Goal: Task Accomplishment & Management: Use online tool/utility

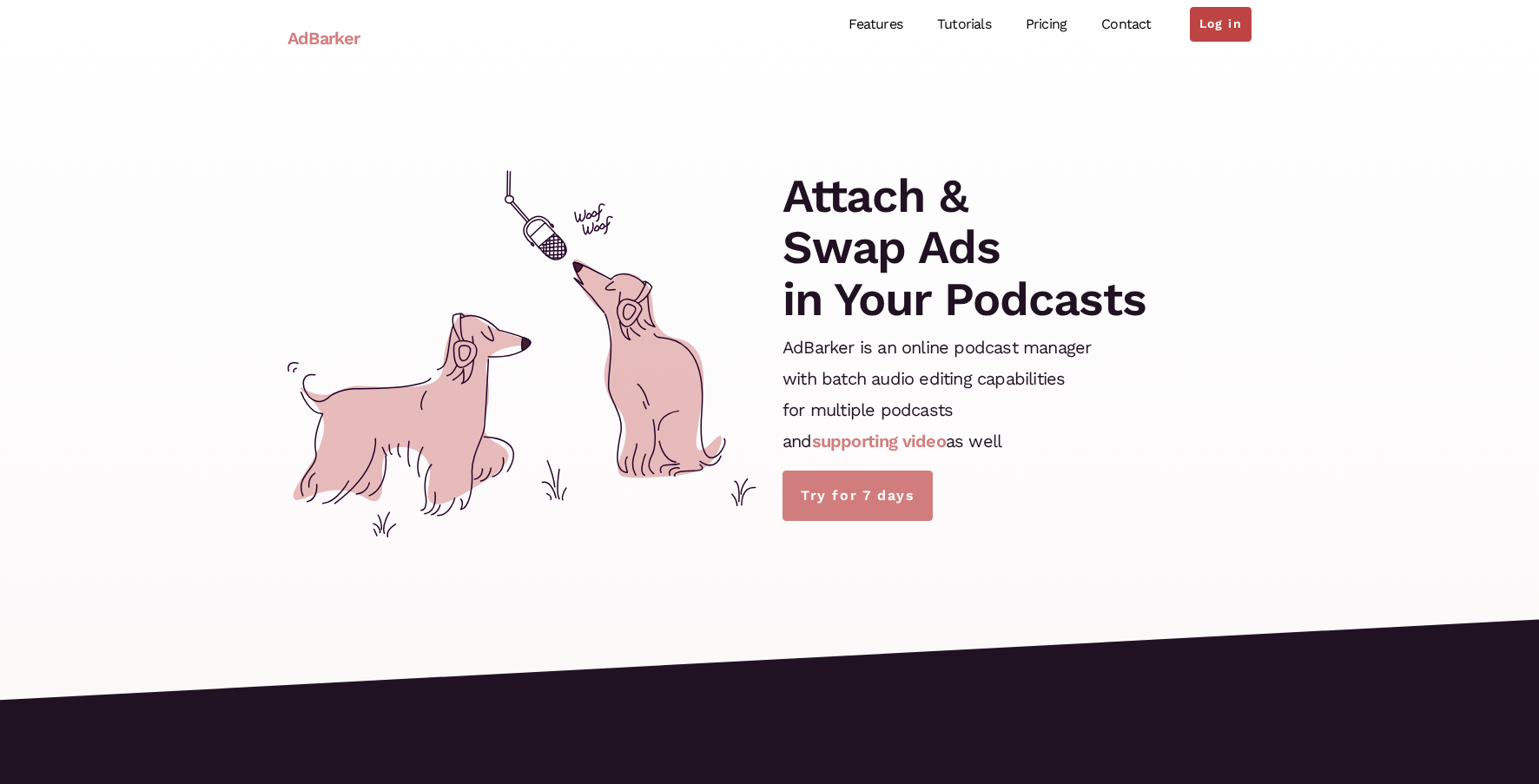
click at [1216, 23] on link "Log in" at bounding box center [1221, 24] width 62 height 35
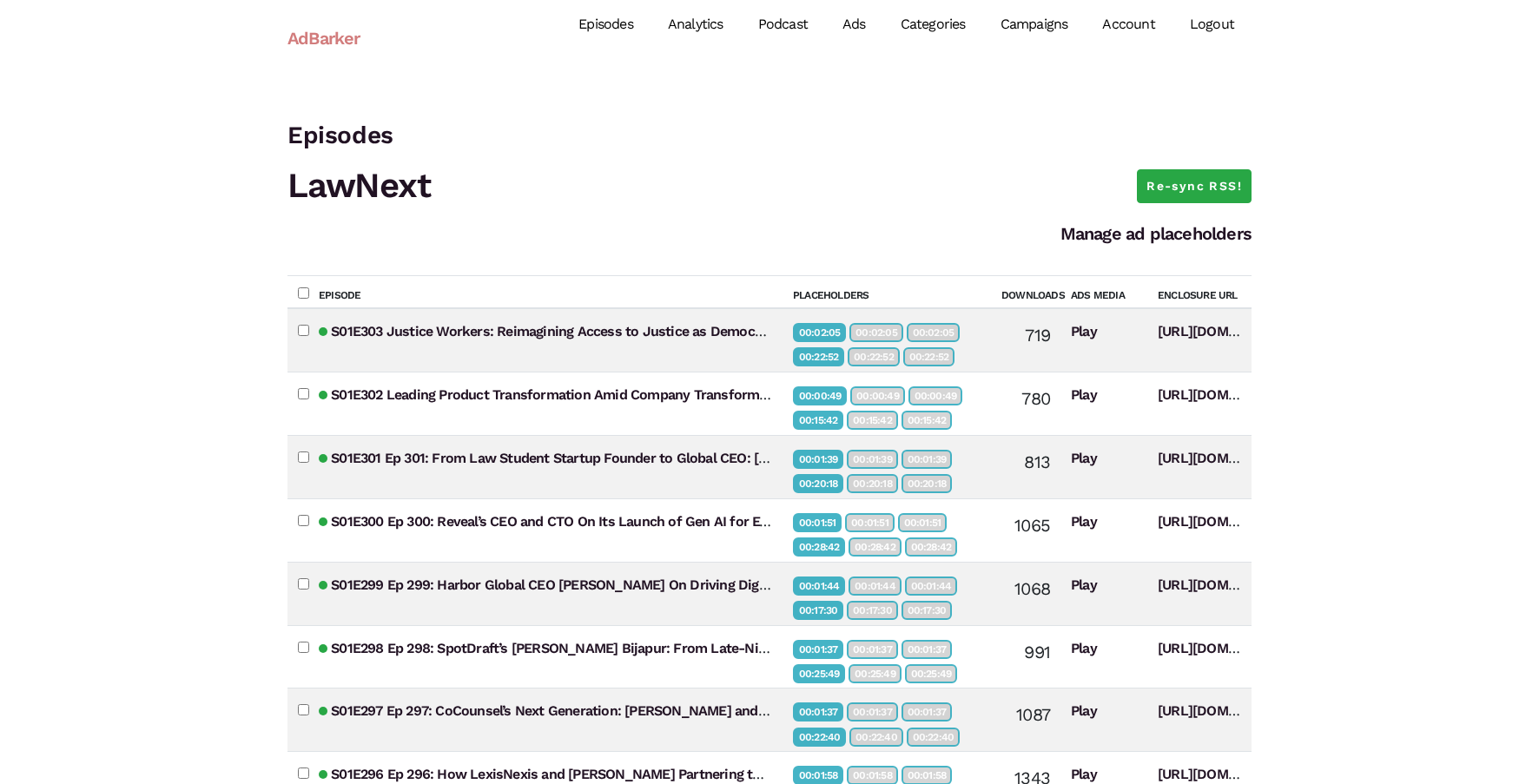
click at [1037, 32] on link "Campaigns" at bounding box center [1034, 24] width 103 height 77
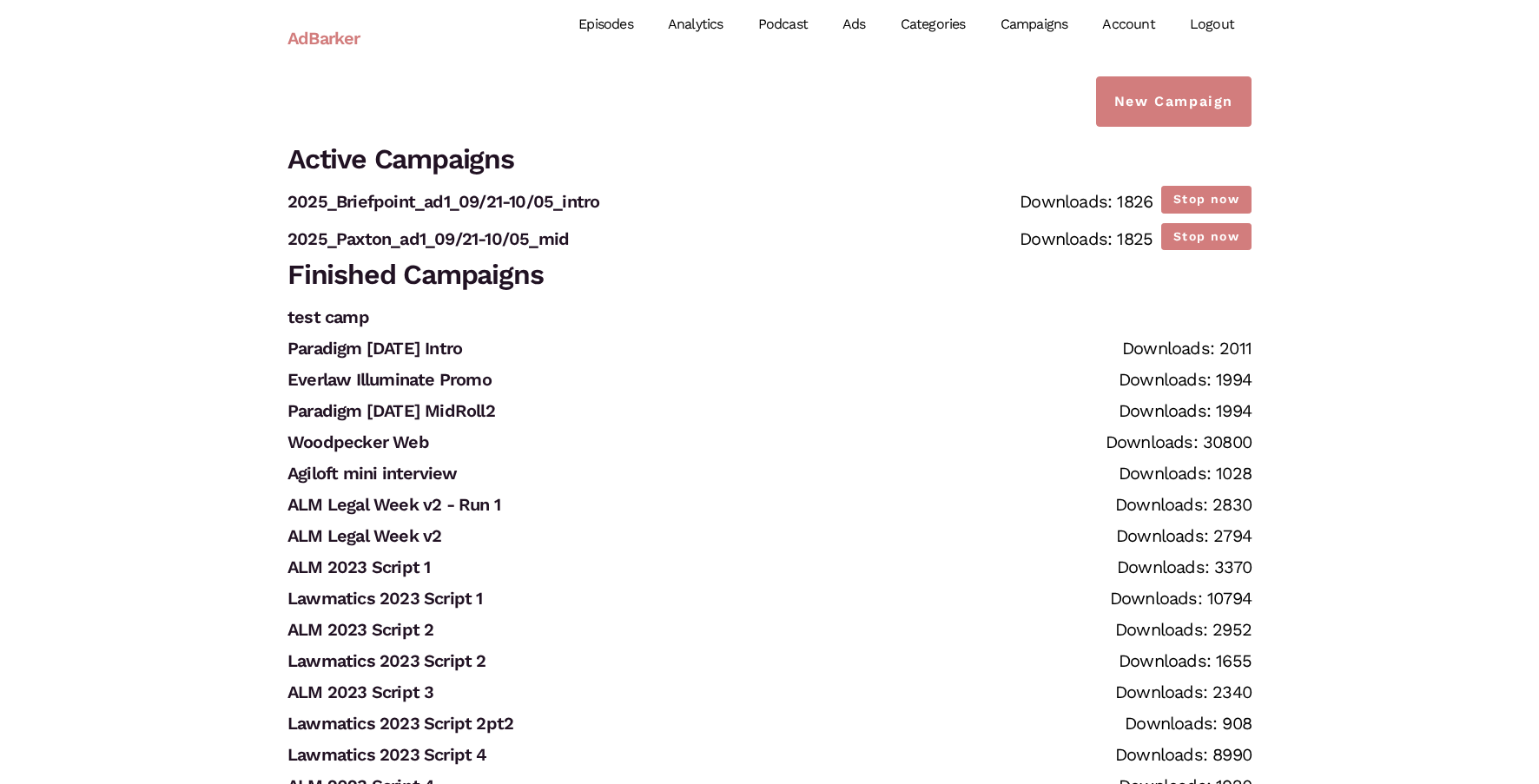
click at [625, 32] on link "Episodes" at bounding box center [605, 24] width 89 height 77
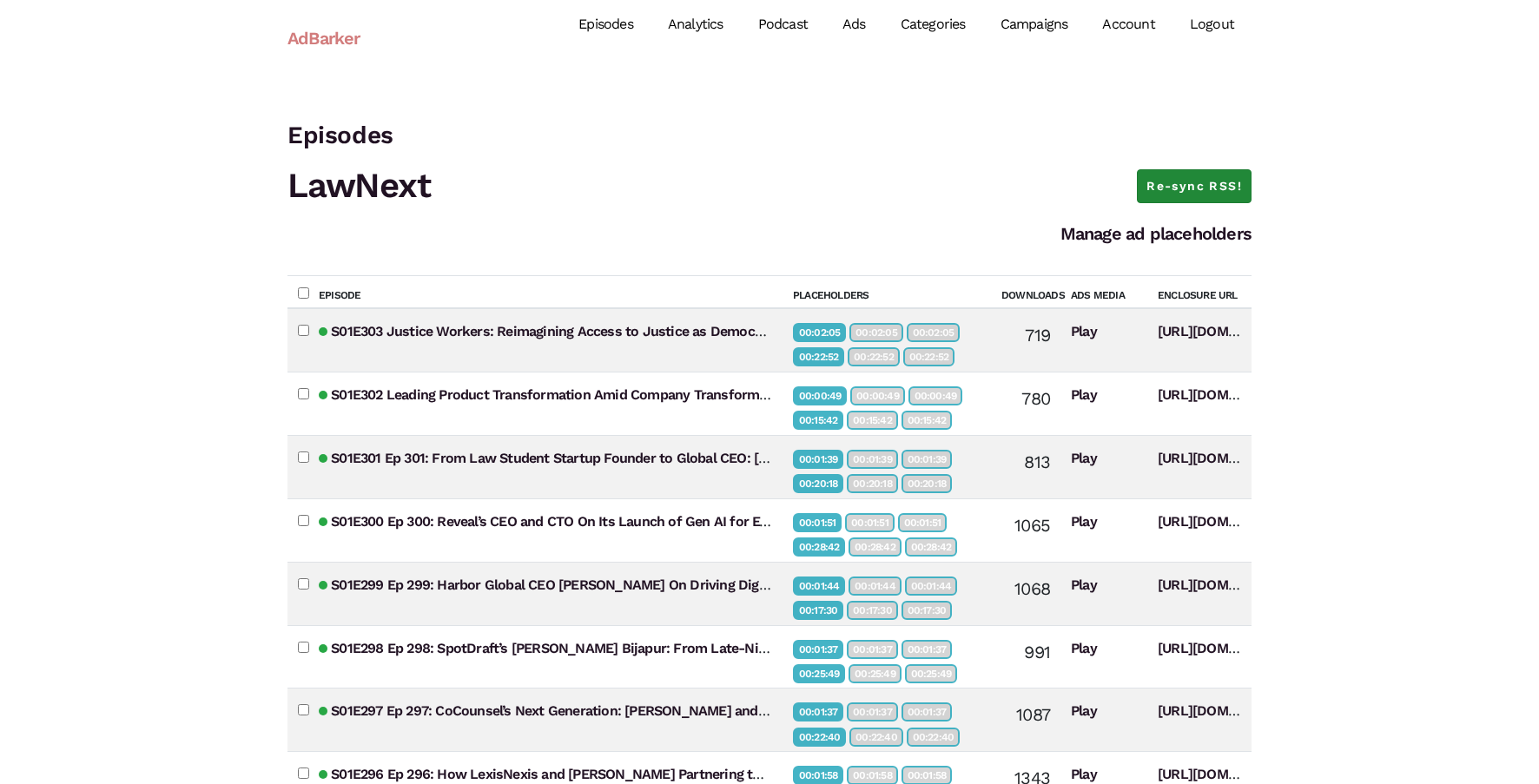
click at [1192, 198] on link "Re-sync RSS!" at bounding box center [1194, 186] width 115 height 35
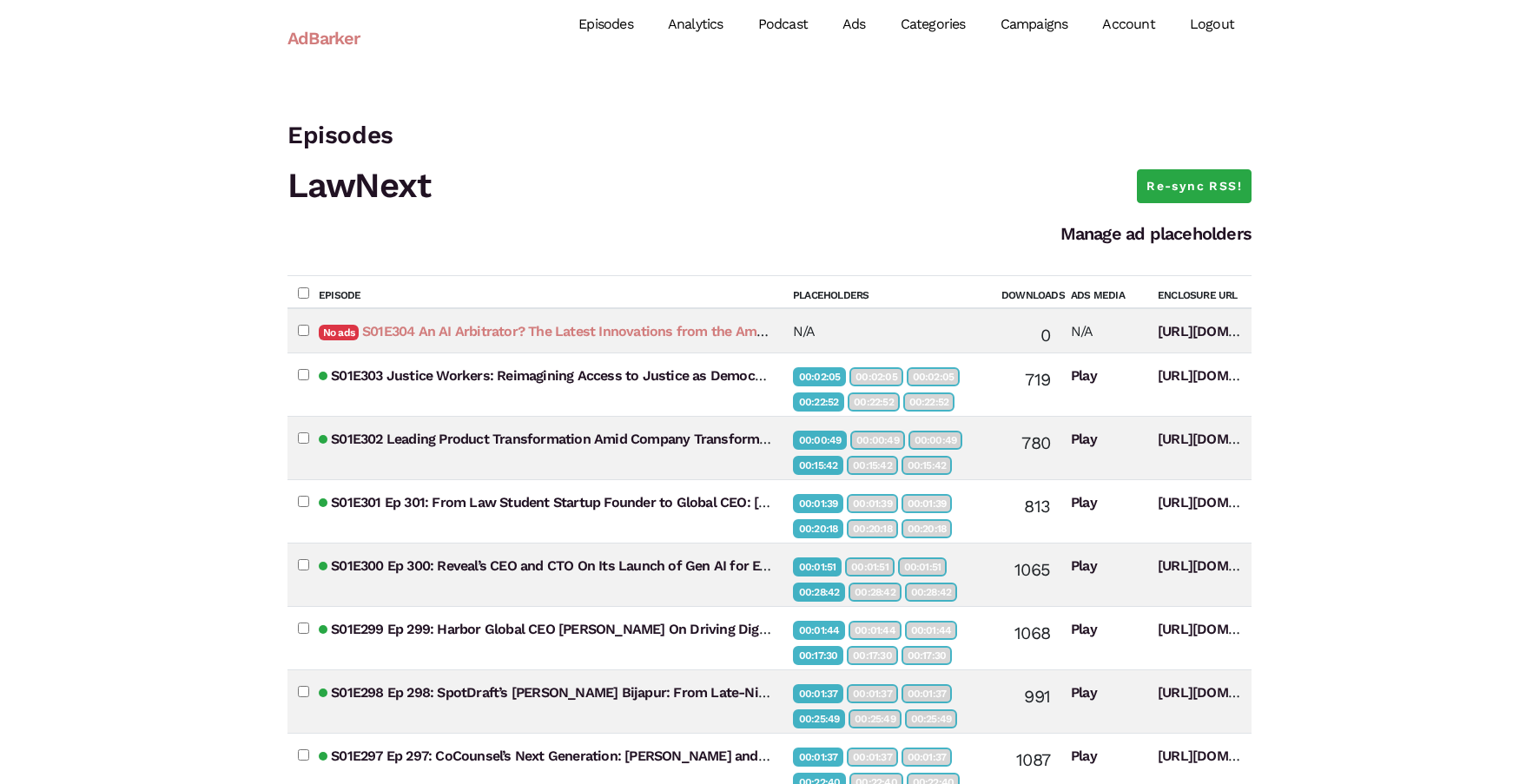
click at [610, 336] on link "S01E304 An AI Arbitrator? The Latest Innovations from the American Arbitration …" at bounding box center [826, 331] width 926 height 17
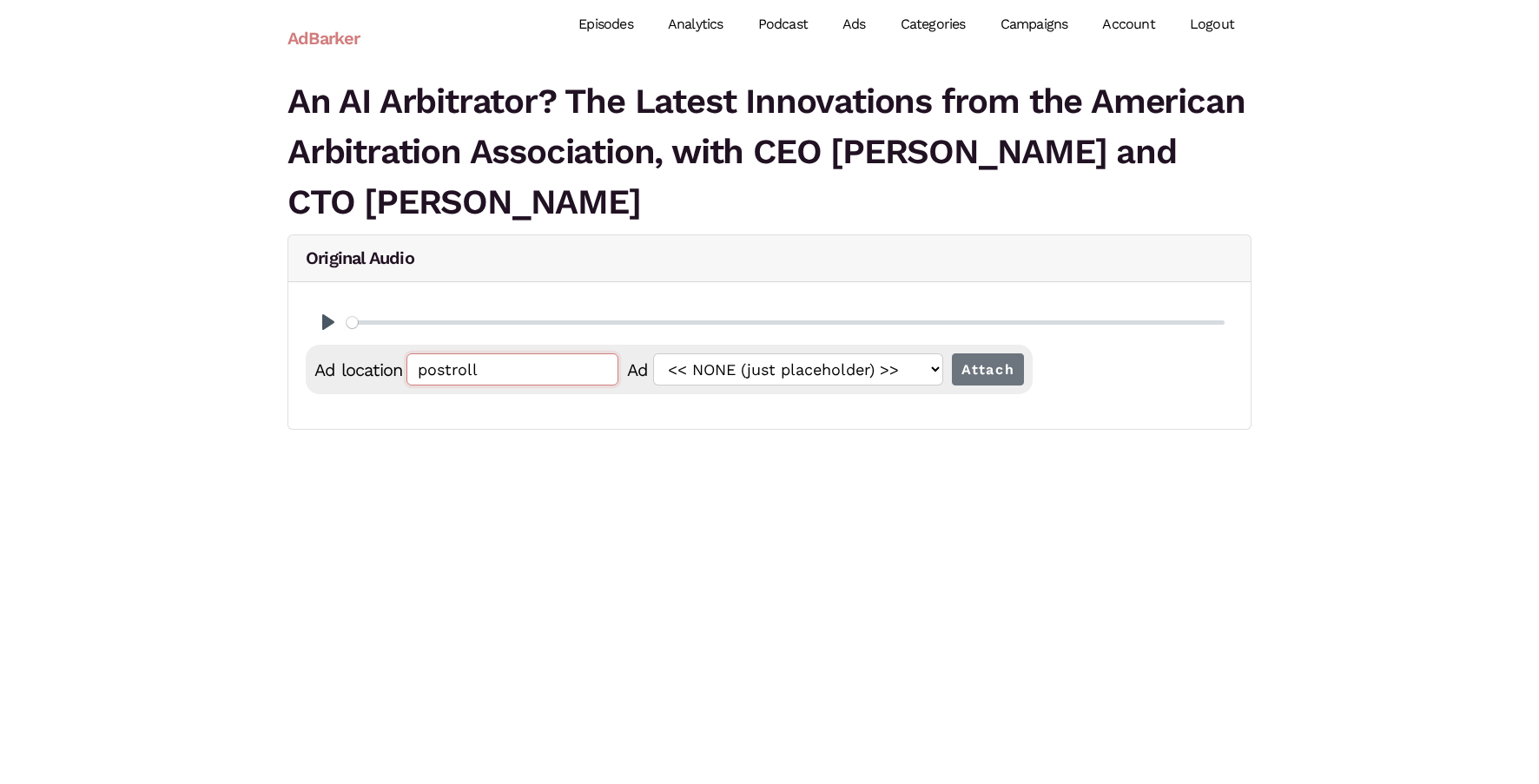
click at [566, 363] on input "postroll" at bounding box center [512, 370] width 212 height 32
paste input "00:02:06.599"
type input "00:02:06.599"
click at [971, 375] on input "Attach" at bounding box center [988, 370] width 73 height 32
click at [553, 376] on input "postroll" at bounding box center [512, 370] width 212 height 32
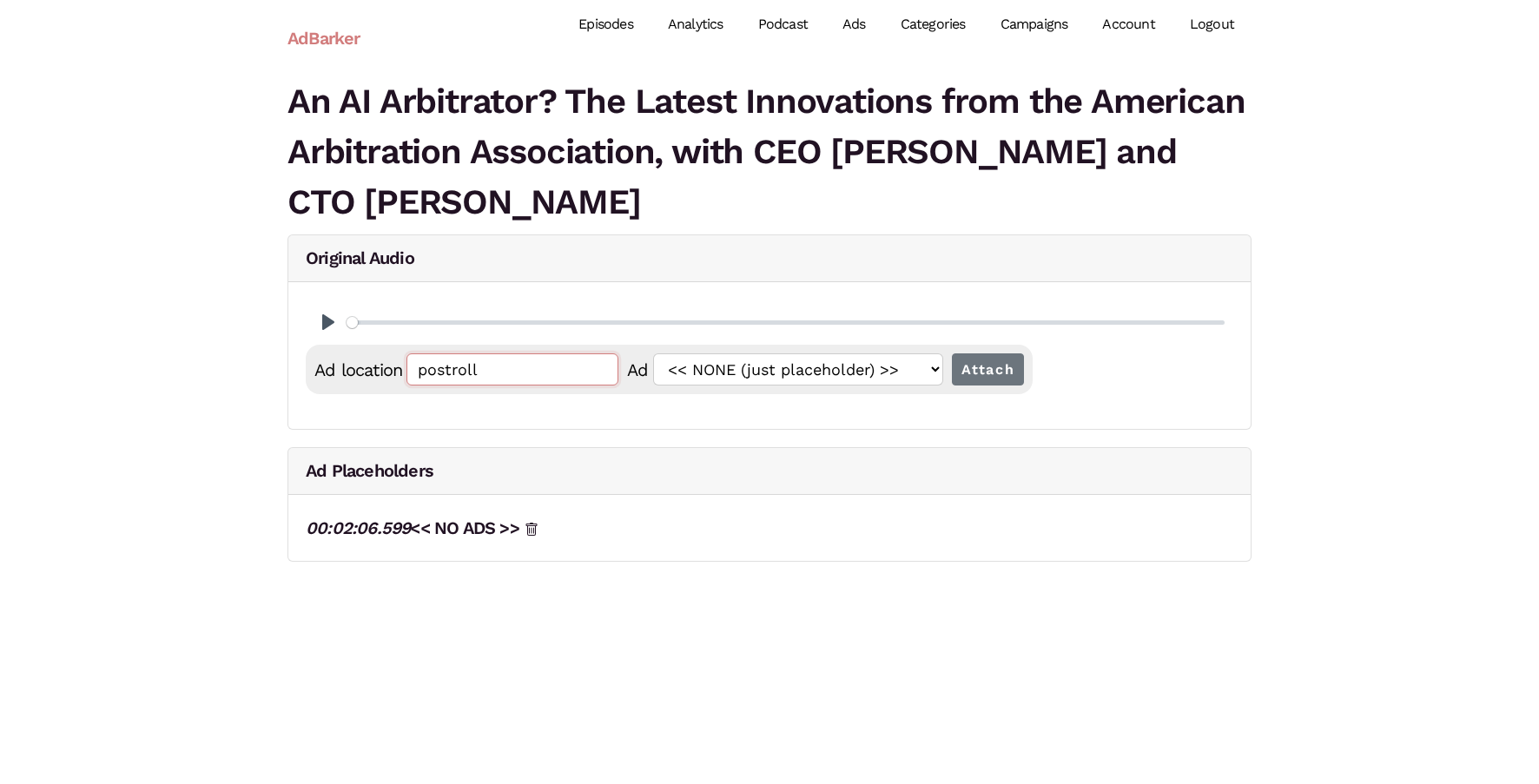
paste input "00:02:06.599"
type input "00:02:06.600"
click at [975, 372] on input "Attach" at bounding box center [988, 370] width 73 height 32
click at [514, 377] on input "postroll" at bounding box center [512, 370] width 212 height 32
paste input "00:02:06.600"
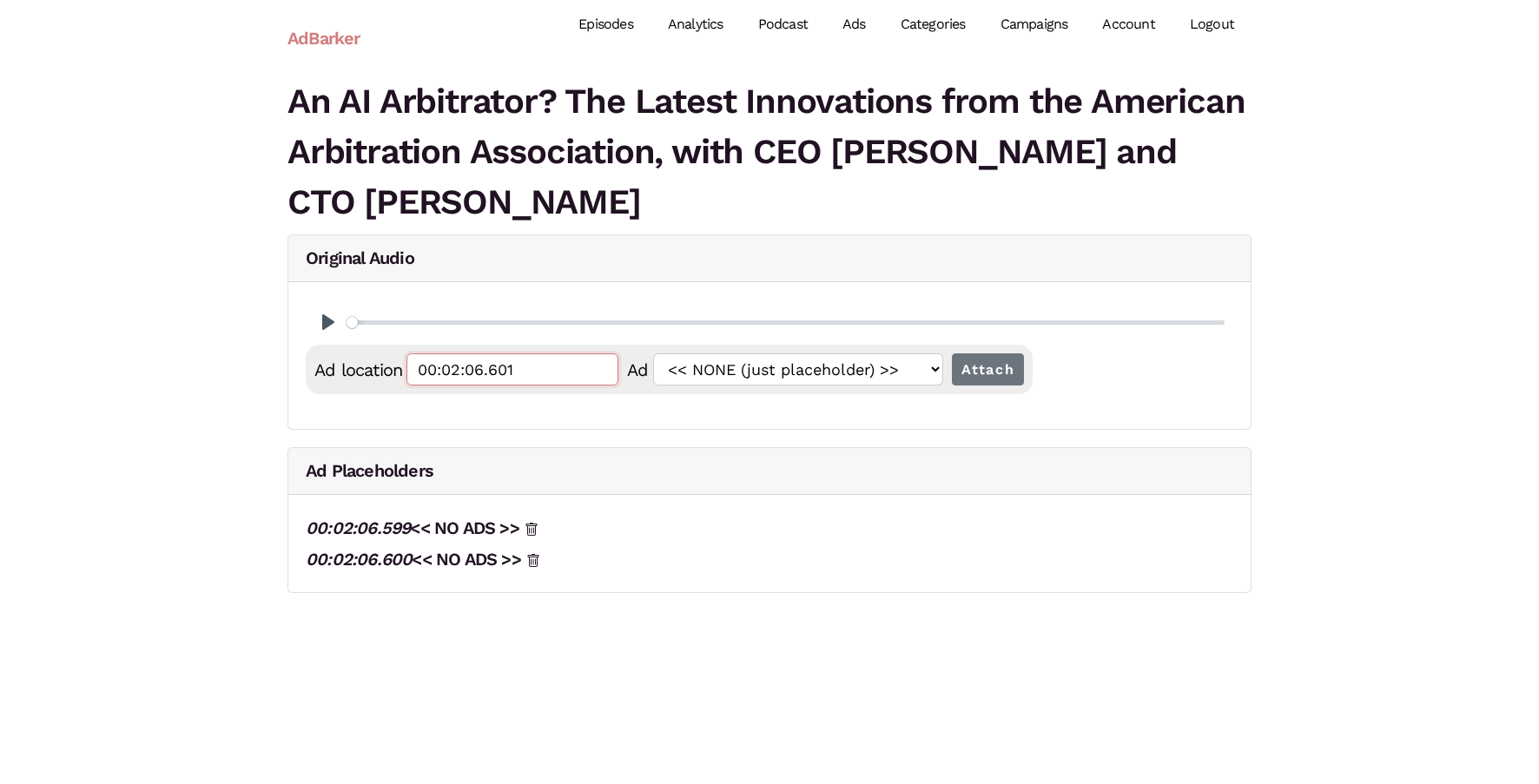
type input "00:02:06.601"
click at [952, 354] on input "Attach" at bounding box center [988, 370] width 73 height 32
click at [534, 385] on input "postroll" at bounding box center [512, 370] width 212 height 32
paste input "00:19:04.749"
type input "00:19:04.749"
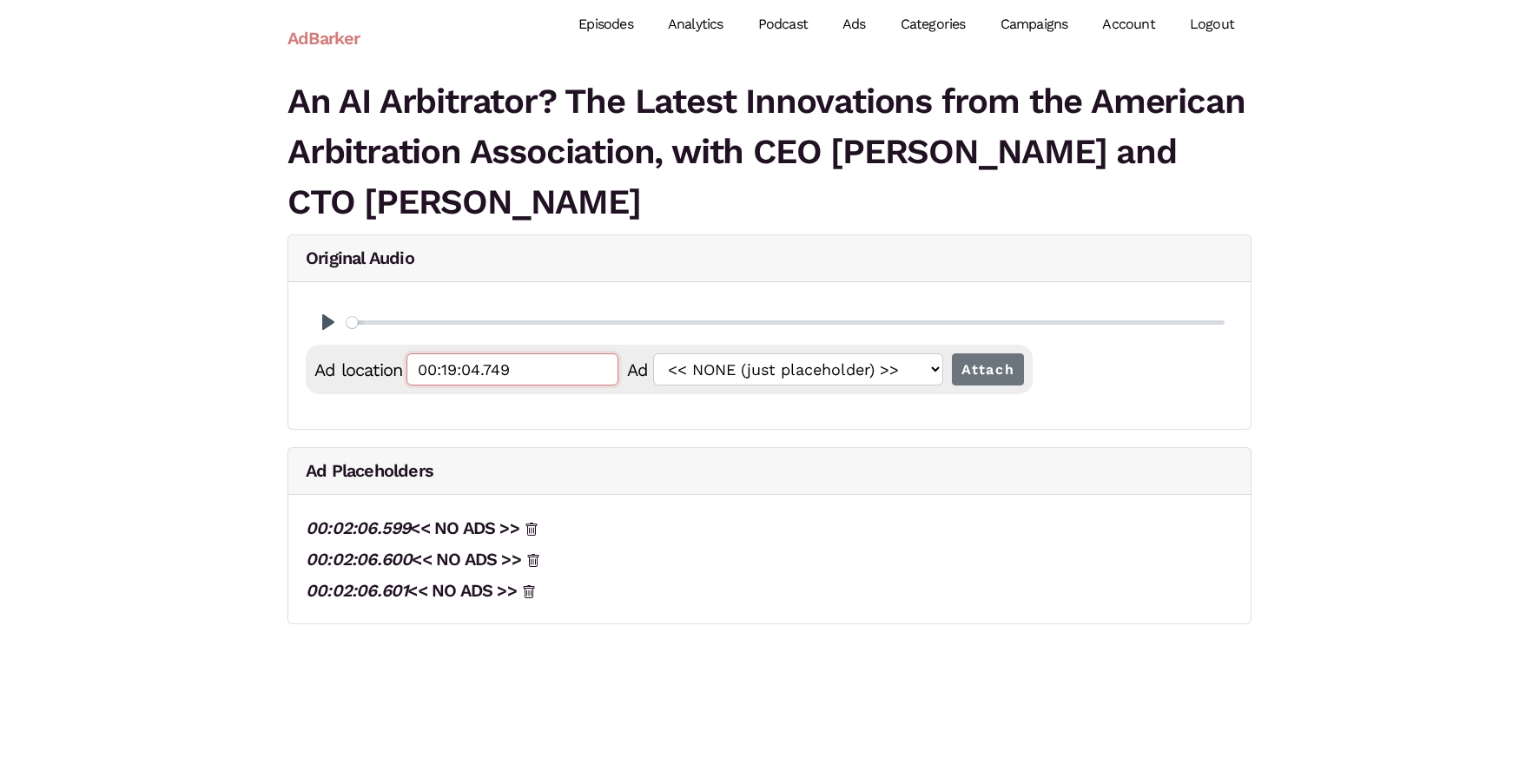
click at [952, 354] on input "Attach" at bounding box center [988, 370] width 73 height 32
click at [535, 378] on input "postroll" at bounding box center [512, 370] width 212 height 32
paste input "00:19:04.749"
type input "00:19:04.750"
click at [952, 354] on input "Attach" at bounding box center [988, 370] width 73 height 32
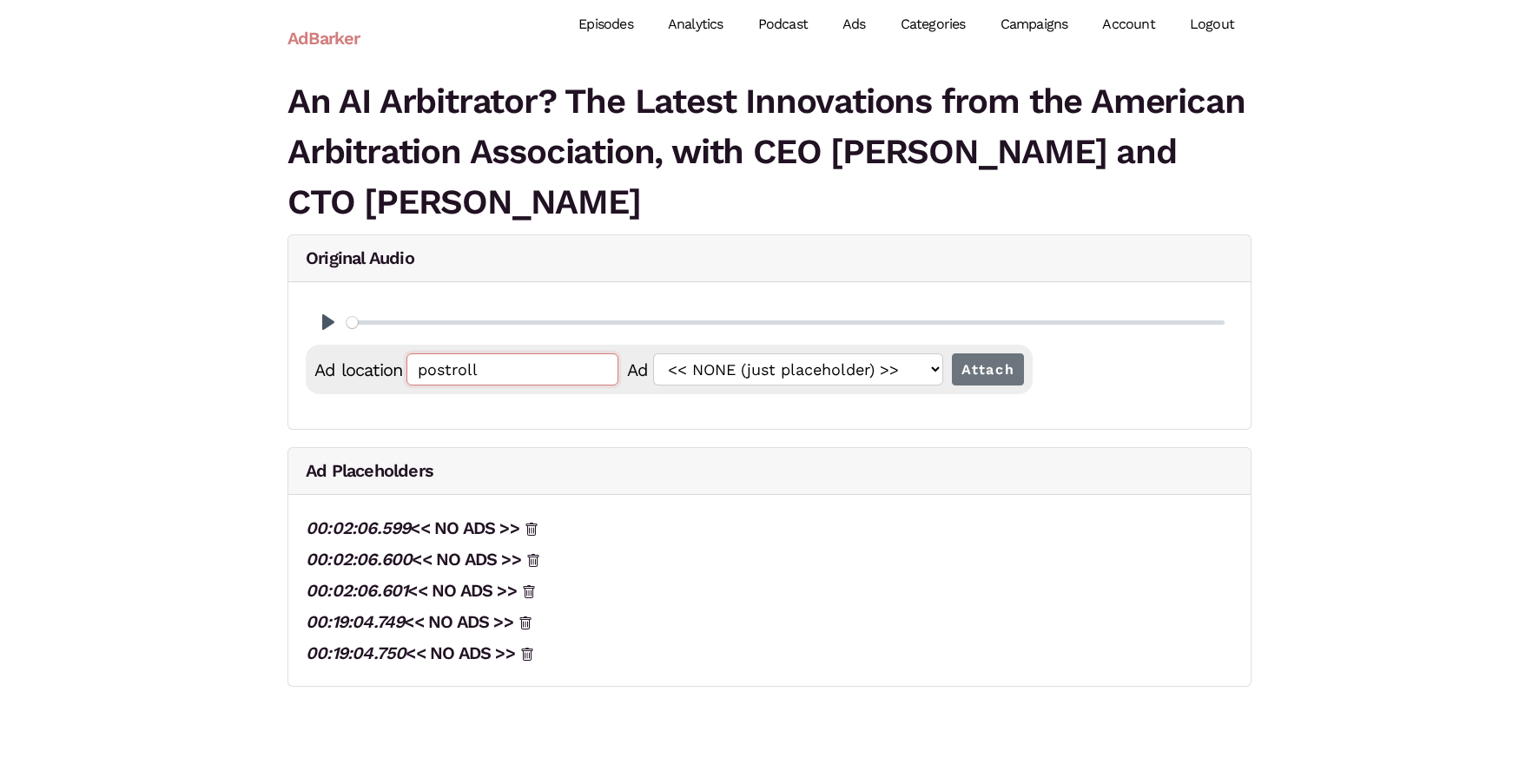
click at [535, 378] on input "postroll" at bounding box center [512, 370] width 212 height 32
paste input "00:19:04.749"
type input "00:19:04.751"
click at [952, 354] on input "Attach" at bounding box center [988, 370] width 73 height 32
drag, startPoint x: 409, startPoint y: 681, endPoint x: 648, endPoint y: 0, distance: 721.7
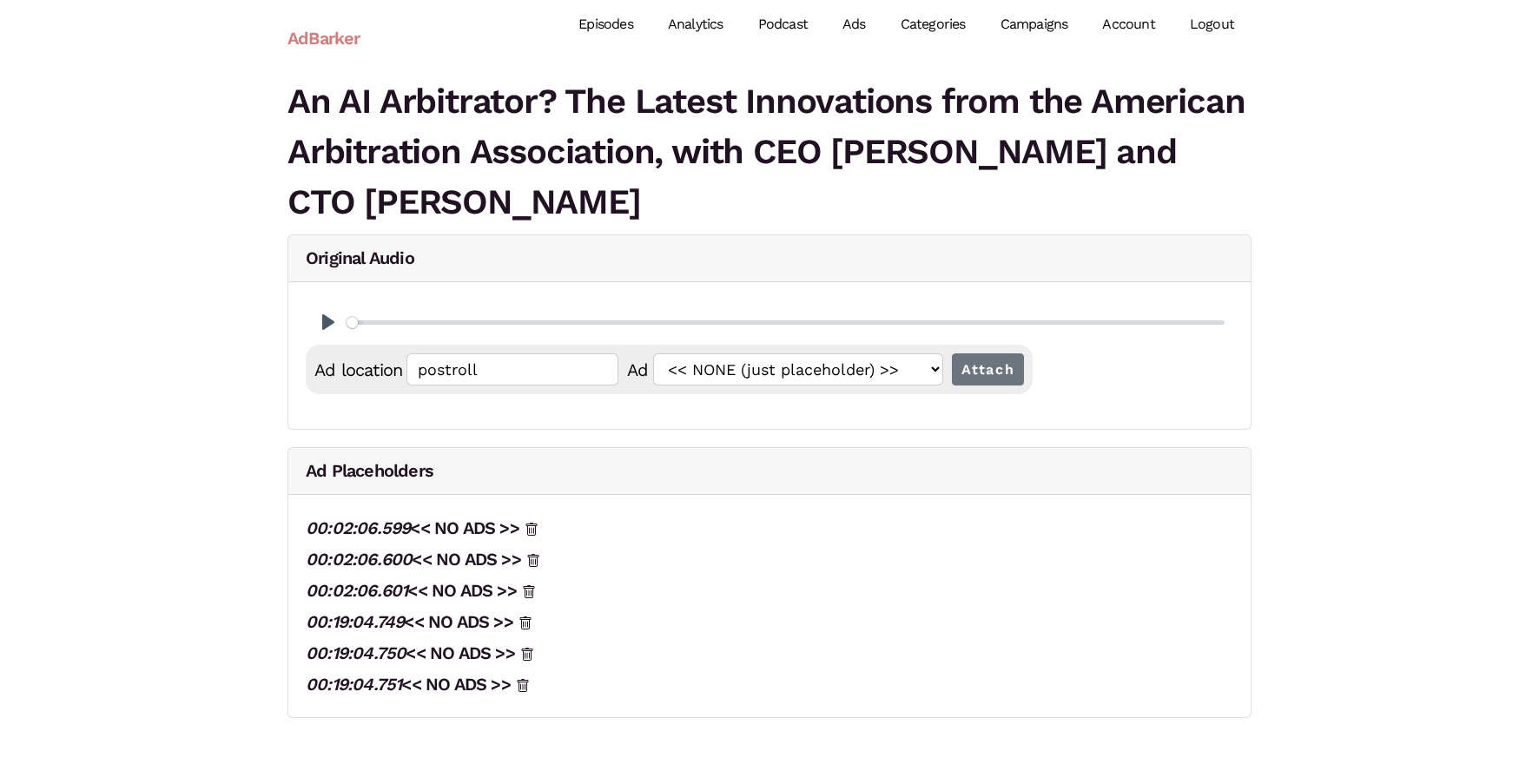
click at [0, 0] on body "AdBarker Menu Episodes Analytics Podcast Ads Categories Campaigns Account Logou…" at bounding box center [769, 368] width 1539 height 736
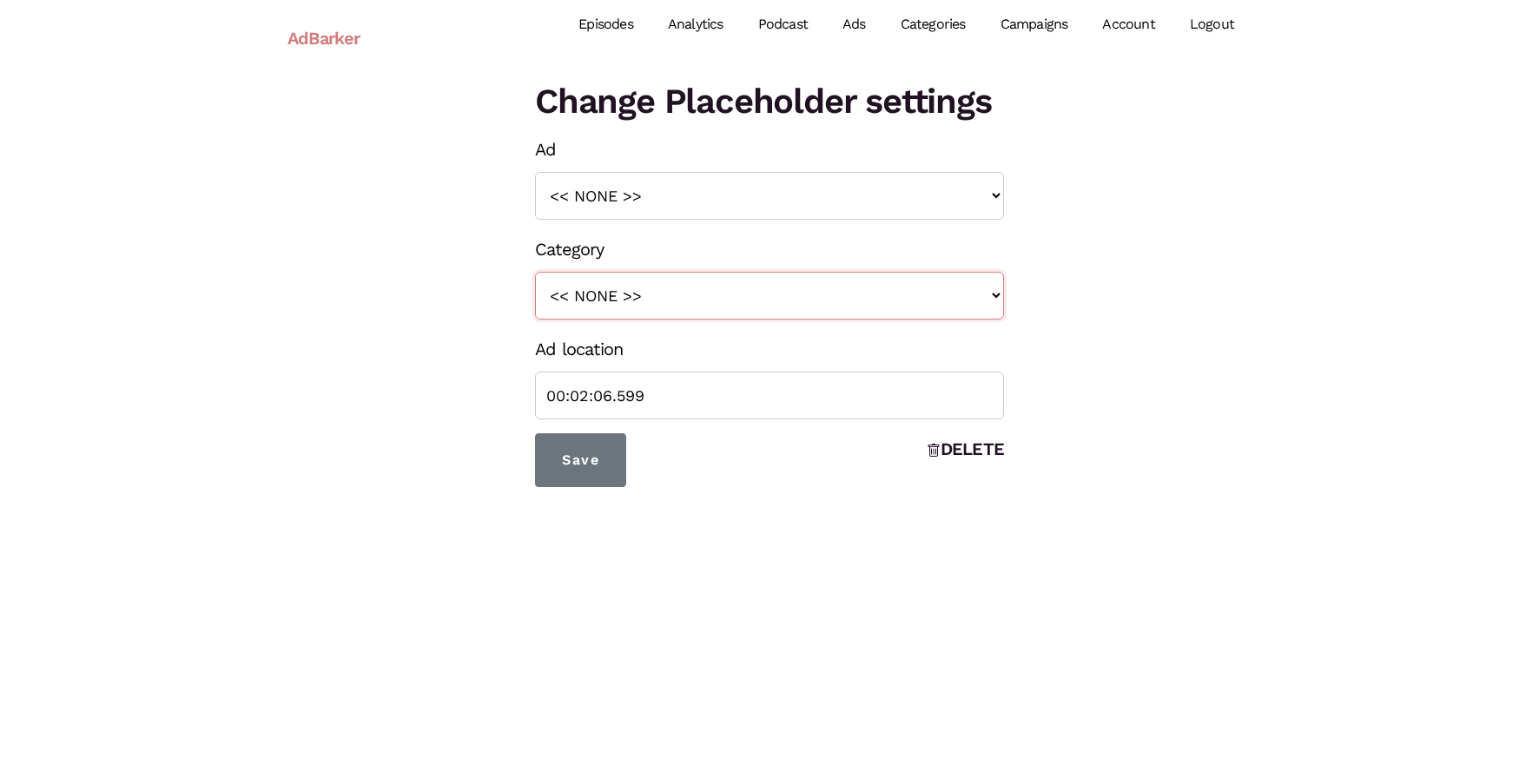
click at [653, 278] on select "<< NONE >> intro roll mid roll Intro roll 2 mid roll 2 Intro Roll 3 Mid Roll 3" at bounding box center [769, 296] width 469 height 48
select select "24"
click at [535, 272] on select "<< NONE >> intro roll mid roll Intro roll 2 mid roll 2 Intro Roll 3 Mid Roll 3" at bounding box center [769, 296] width 469 height 48
click at [600, 449] on input "Save" at bounding box center [580, 459] width 91 height 54
click at [654, 297] on select "<< NONE >> intro roll mid roll Intro roll 2 mid roll 2 Intro Roll 3 Mid Roll 3" at bounding box center [769, 296] width 469 height 48
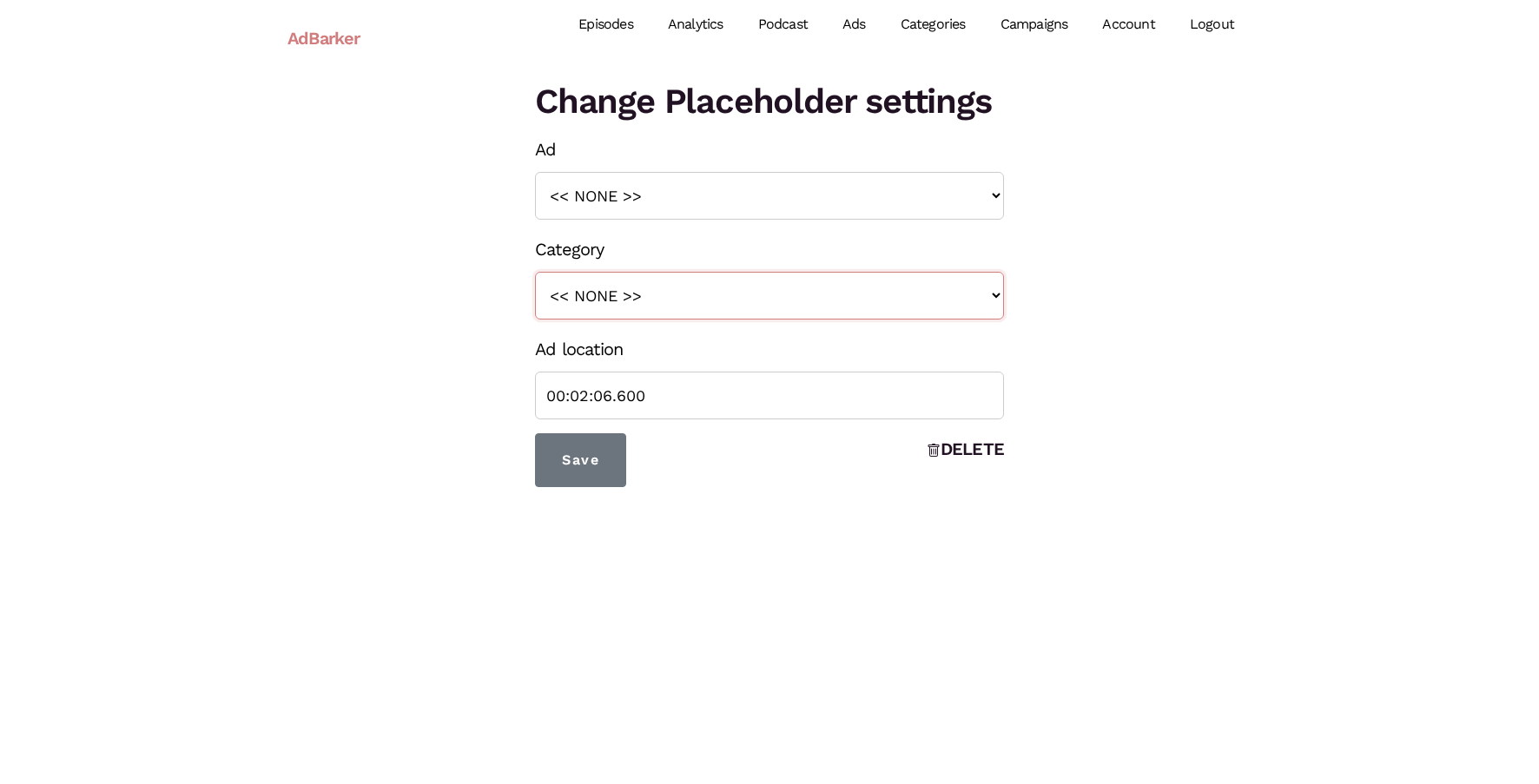
select select "26"
click at [535, 272] on select "<< NONE >> intro roll mid roll Intro roll 2 mid roll 2 Intro Roll 3 Mid Roll 3" at bounding box center [769, 296] width 469 height 48
click at [606, 455] on input "Save" at bounding box center [580, 459] width 91 height 54
click at [746, 268] on div "Category << NONE >> intro roll mid roll Intro roll 2 mid roll 2 Intro Roll 3 Mi…" at bounding box center [769, 276] width 469 height 86
click at [741, 293] on select "<< NONE >> intro roll mid roll Intro roll 2 mid roll 2 Intro Roll 3 Mid Roll 3" at bounding box center [769, 296] width 469 height 48
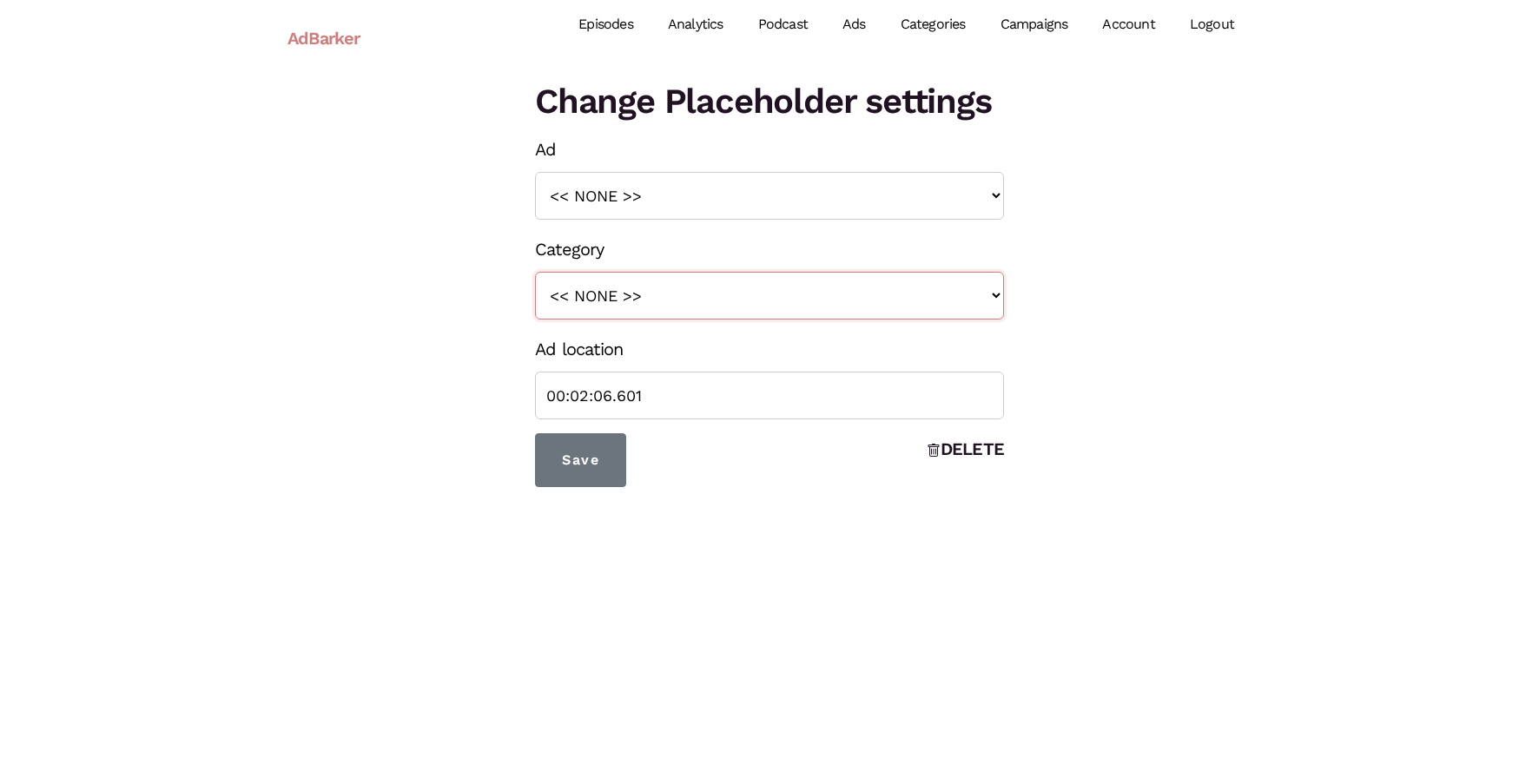
select select "28"
click at [535, 272] on select "<< NONE >> intro roll mid roll Intro roll 2 mid roll 2 Intro Roll 3 Mid Roll 3" at bounding box center [769, 296] width 469 height 48
click at [585, 455] on input "Save" at bounding box center [580, 459] width 91 height 54
click at [780, 288] on select "<< NONE >> intro roll mid roll Intro roll 2 mid roll 2 Intro Roll 3 Mid Roll 3" at bounding box center [769, 296] width 469 height 48
select select "25"
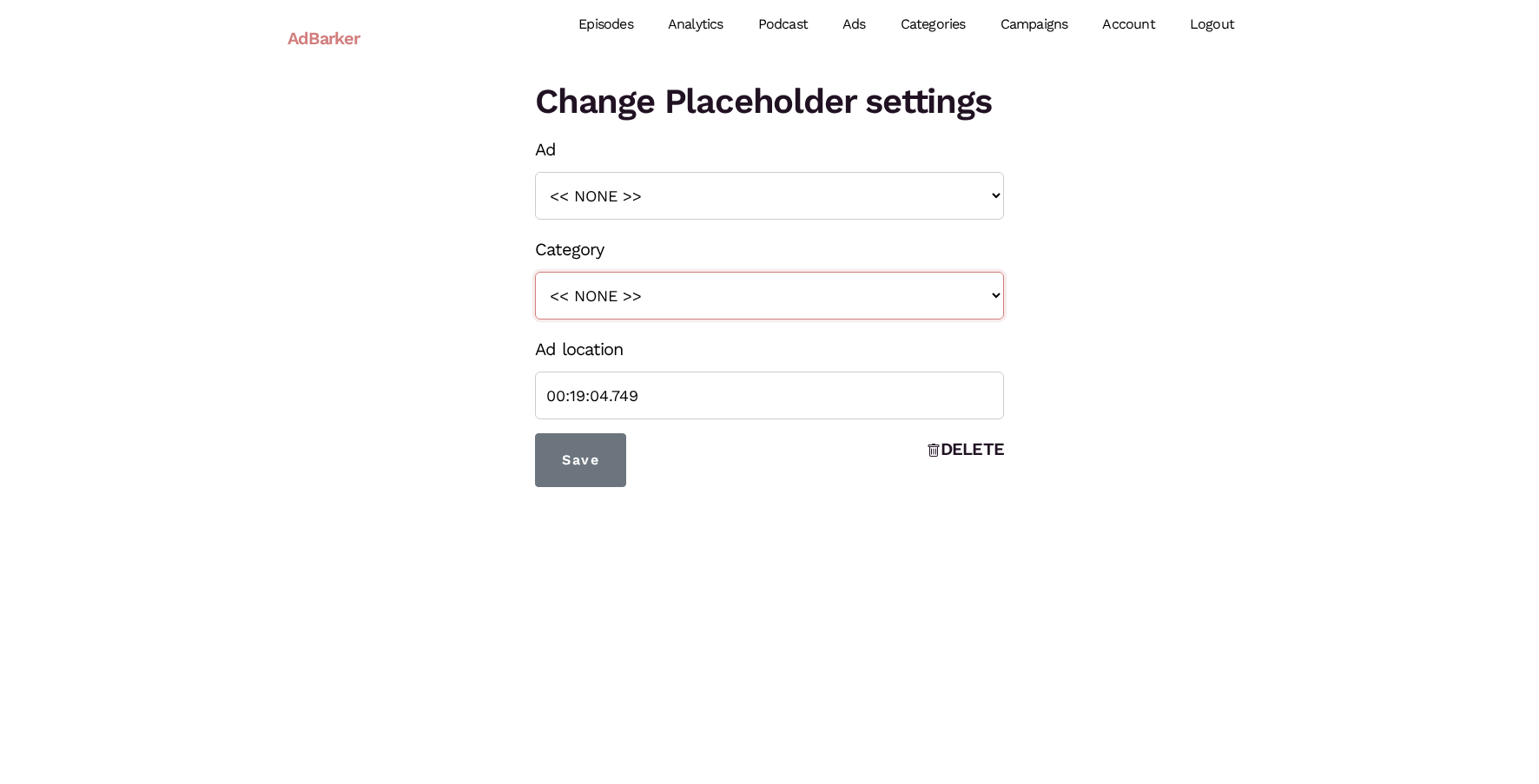
click at [535, 272] on select "<< NONE >> intro roll mid roll Intro roll 2 mid roll 2 Intro Roll 3 Mid Roll 3" at bounding box center [769, 296] width 469 height 48
click at [567, 478] on input "Save" at bounding box center [580, 459] width 91 height 54
click at [774, 301] on select "<< NONE >> intro roll mid roll Intro roll 2 mid roll 2 Intro Roll 3 Mid Roll 3" at bounding box center [769, 296] width 469 height 48
select select "27"
click at [535, 272] on select "<< NONE >> intro roll mid roll Intro roll 2 mid roll 2 Intro Roll 3 Mid Roll 3" at bounding box center [769, 296] width 469 height 48
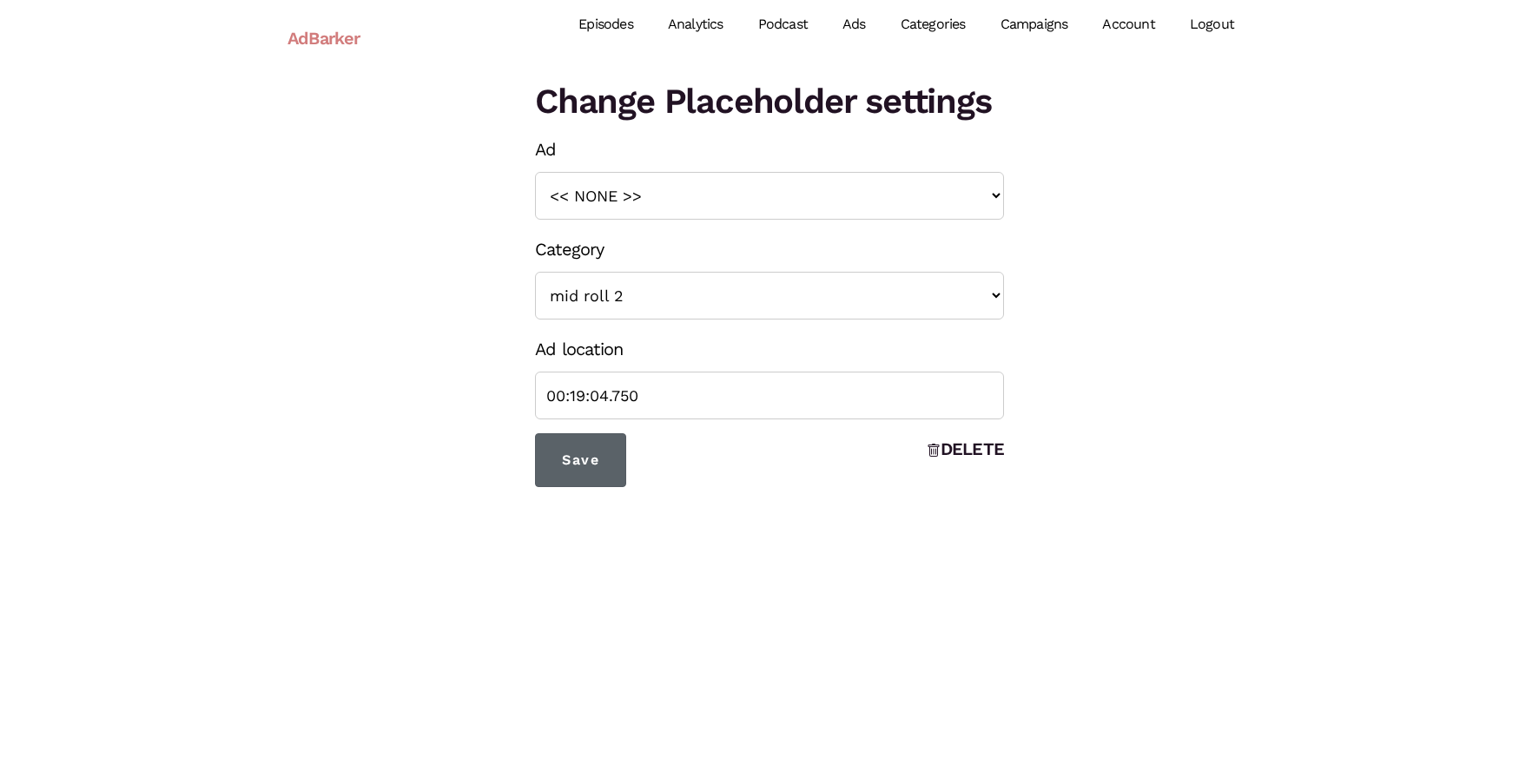
click at [599, 456] on input "Save" at bounding box center [580, 459] width 91 height 54
click at [852, 282] on select "<< NONE >> intro roll mid roll Intro roll 2 mid roll 2 Intro Roll 3 Mid Roll 3" at bounding box center [769, 296] width 469 height 48
select select "29"
click at [535, 272] on select "<< NONE >> intro roll mid roll Intro roll 2 mid roll 2 Intro Roll 3 Mid Roll 3" at bounding box center [769, 296] width 469 height 48
click at [601, 470] on input "Save" at bounding box center [580, 459] width 91 height 54
